Goal: Check status

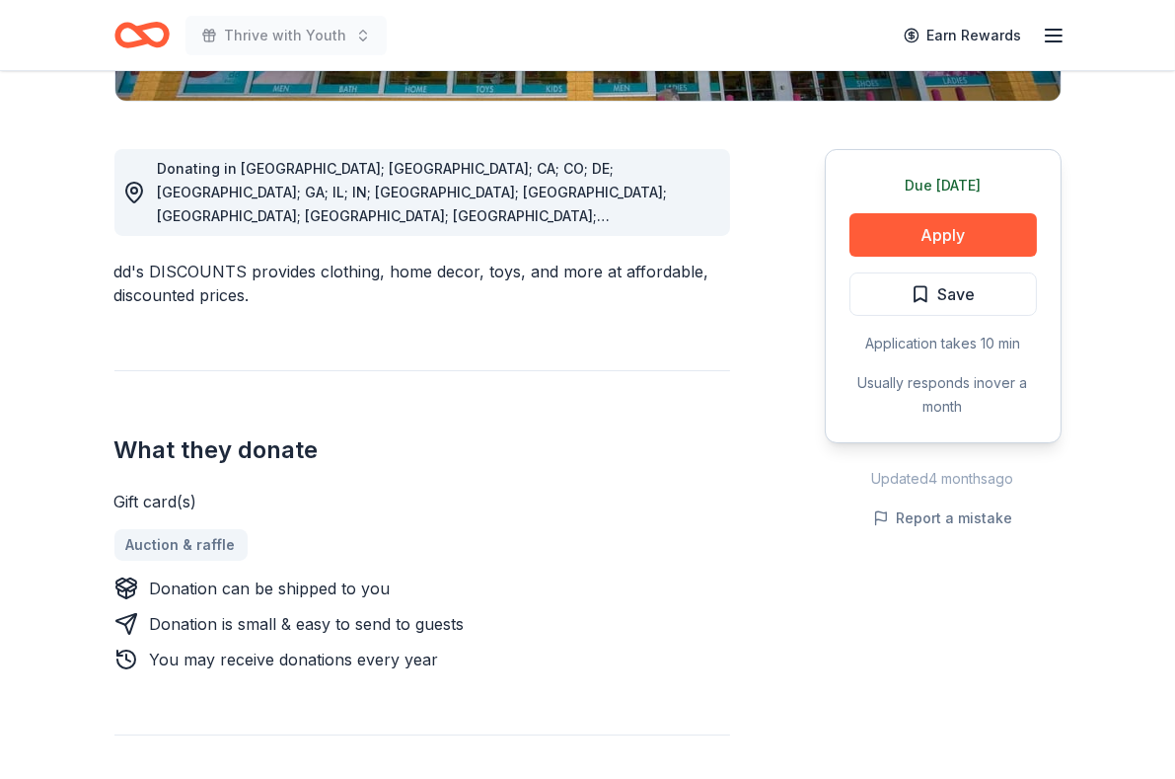
scroll to position [502, 0]
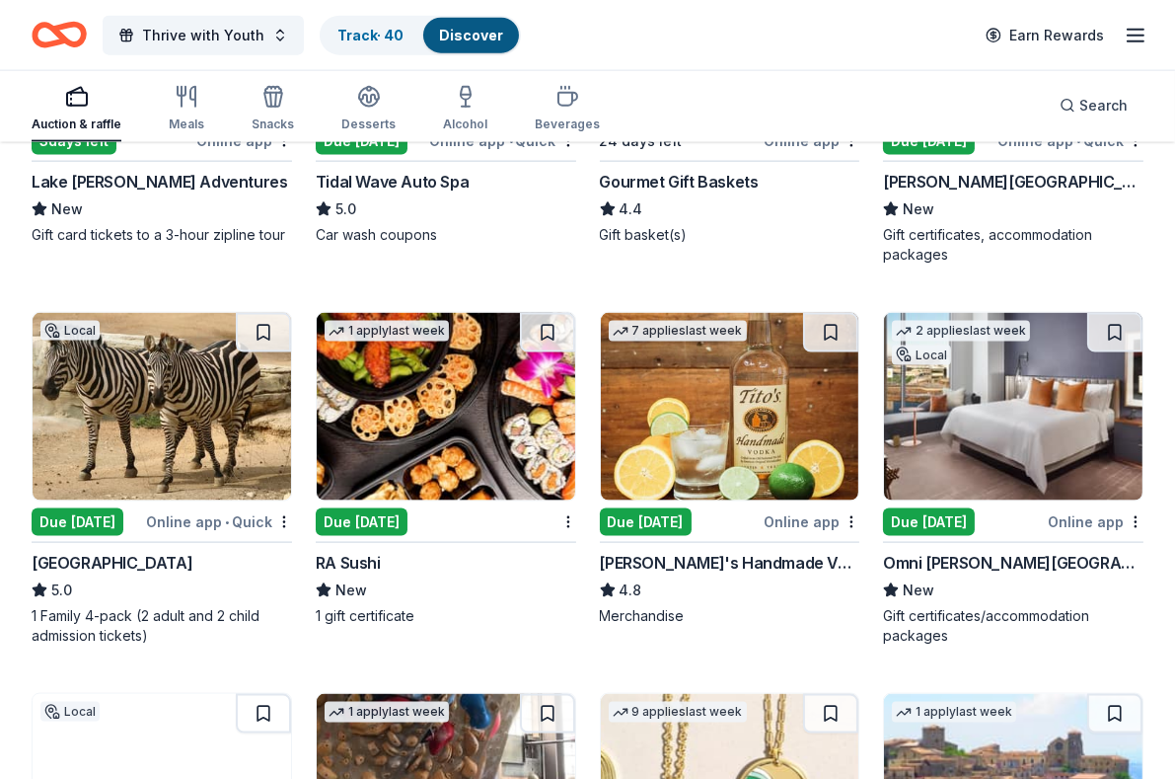
scroll to position [3847, 0]
